Goal: Task Accomplishment & Management: Complete application form

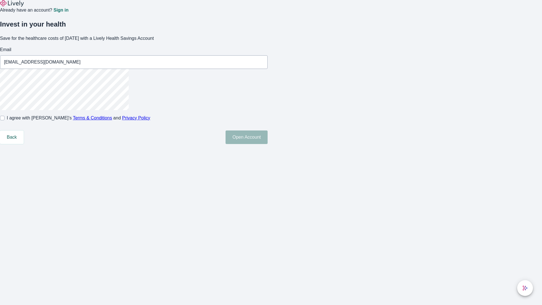
click at [5, 120] on input "I agree with Lively’s Terms & Conditions and Privacy Policy" at bounding box center [2, 118] width 5 height 5
checkbox input "true"
click at [268, 144] on button "Open Account" at bounding box center [247, 137] width 42 height 14
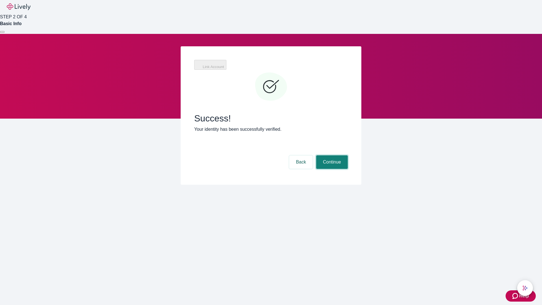
click at [331, 155] on button "Continue" at bounding box center [332, 162] width 32 height 14
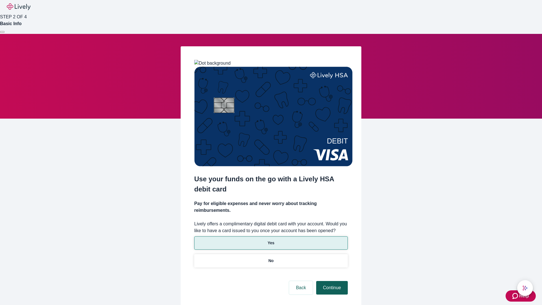
click at [271, 240] on p "Yes" at bounding box center [271, 243] width 7 height 6
click at [331, 281] on button "Continue" at bounding box center [332, 288] width 32 height 14
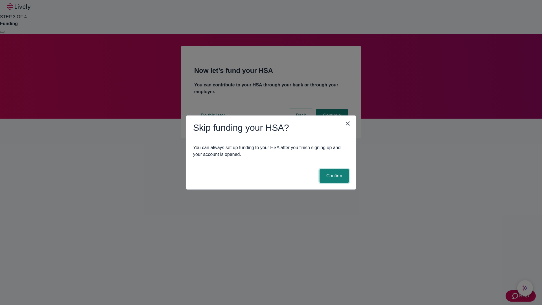
click at [334, 176] on button "Confirm" at bounding box center [334, 176] width 29 height 14
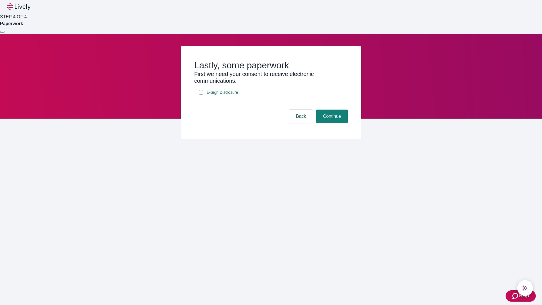
click at [201, 95] on input "E-Sign Disclosure" at bounding box center [201, 92] width 5 height 5
checkbox input "true"
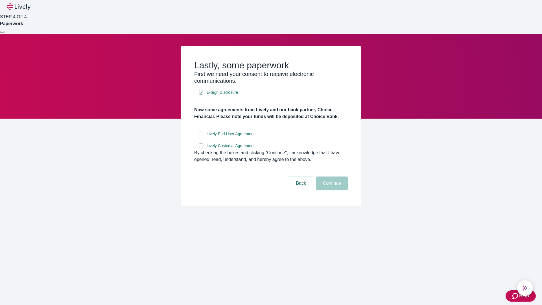
click at [201, 136] on input "Lively End User Agreement" at bounding box center [201, 134] width 5 height 5
checkbox input "true"
click at [201, 148] on input "Lively Custodial Agreement" at bounding box center [201, 145] width 5 height 5
checkbox input "true"
click at [331, 190] on button "Continue" at bounding box center [332, 184] width 32 height 14
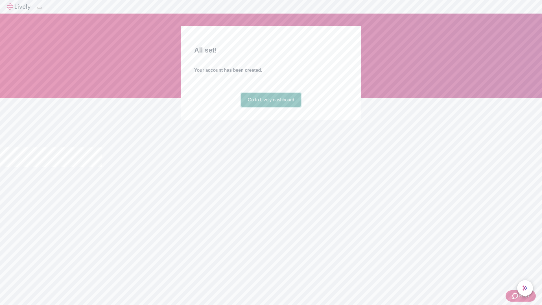
click at [271, 107] on link "Go to Lively dashboard" at bounding box center [271, 100] width 60 height 14
